Goal: Task Accomplishment & Management: Complete application form

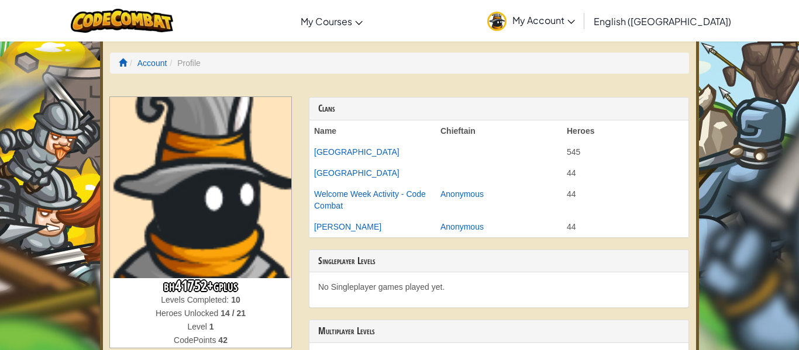
click at [575, 18] on span "My Account" at bounding box center [543, 20] width 63 height 12
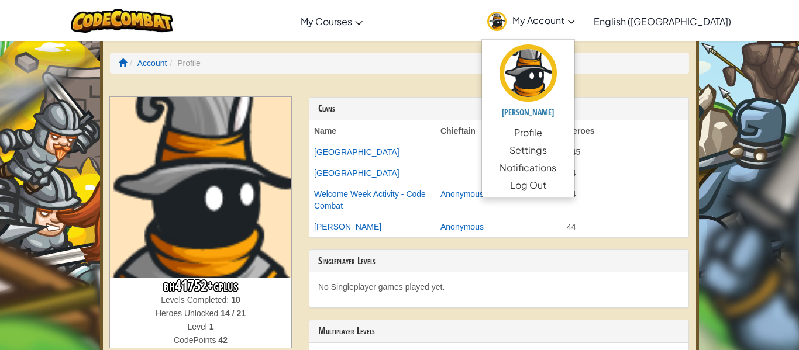
click at [676, 132] on th "Heroes" at bounding box center [625, 130] width 126 height 21
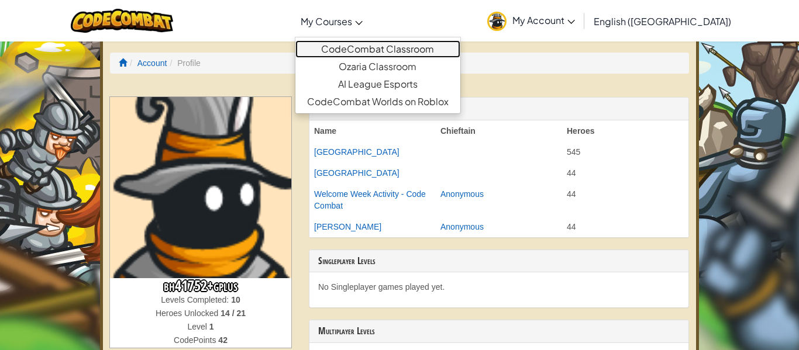
click at [399, 51] on link "CodeCombat Classroom" at bounding box center [377, 49] width 165 height 18
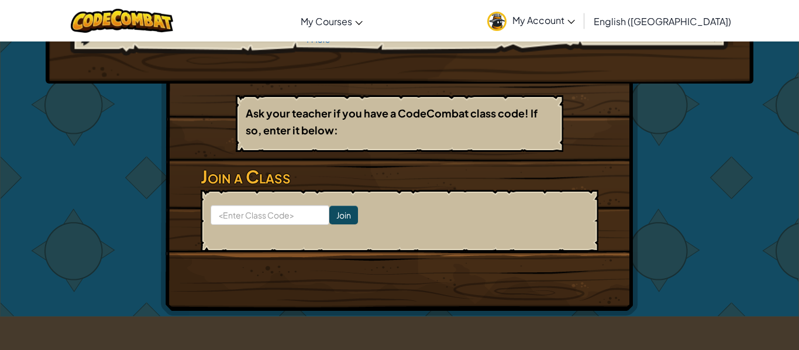
scroll to position [155, 0]
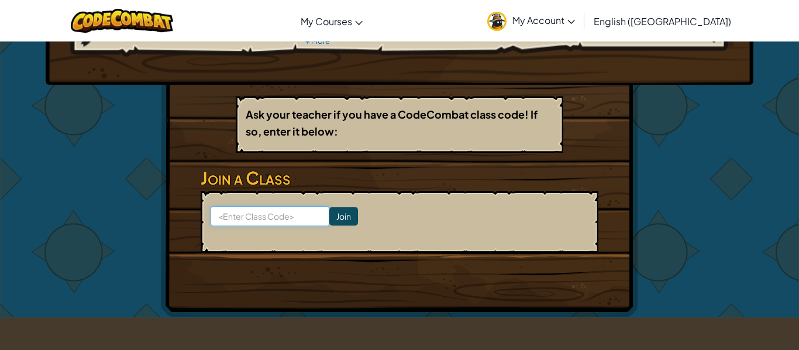
click at [264, 216] on input at bounding box center [269, 216] width 119 height 20
